Goal: Check status

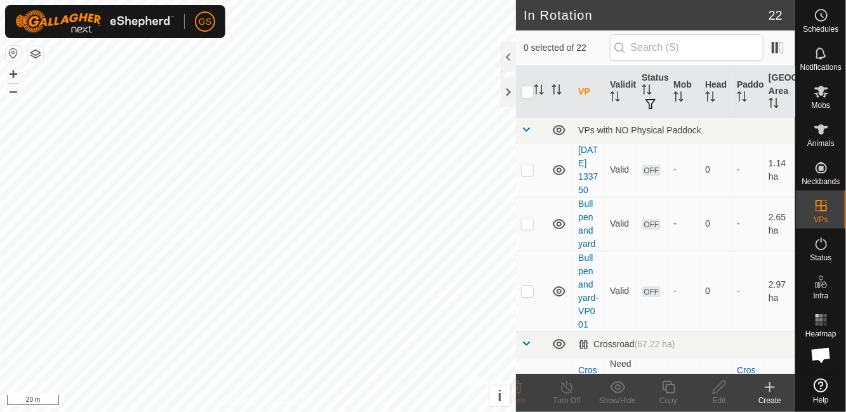
click at [822, 246] on icon at bounding box center [821, 243] width 15 height 15
click at [811, 254] on span "Status" at bounding box center [821, 258] width 22 height 8
click at [822, 252] on es-activation-svg-icon at bounding box center [821, 244] width 23 height 20
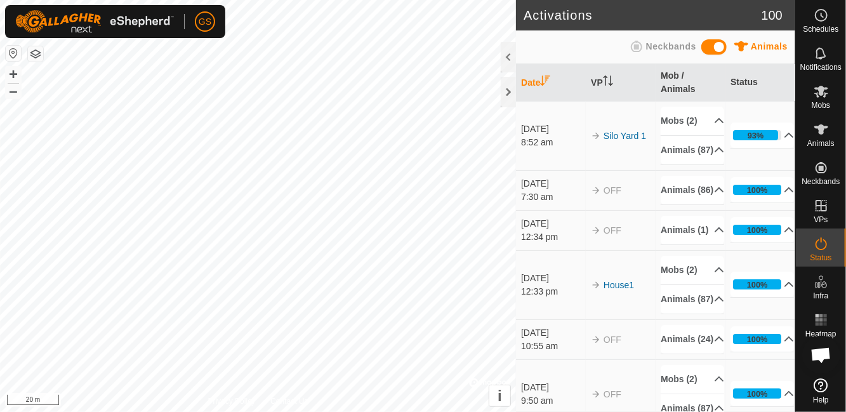
click at [831, 263] on div "Status" at bounding box center [821, 247] width 50 height 38
